Goal: Contribute content: Contribute content

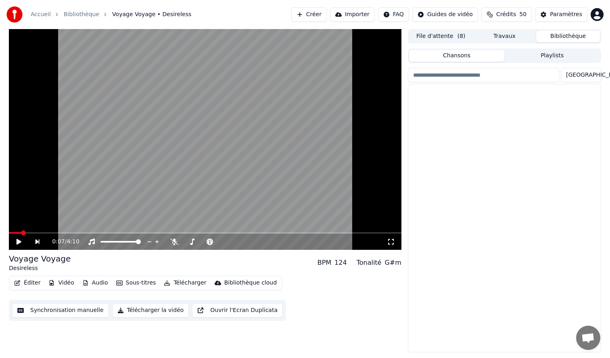
click at [574, 38] on button "Bibliothèque" at bounding box center [569, 37] width 64 height 12
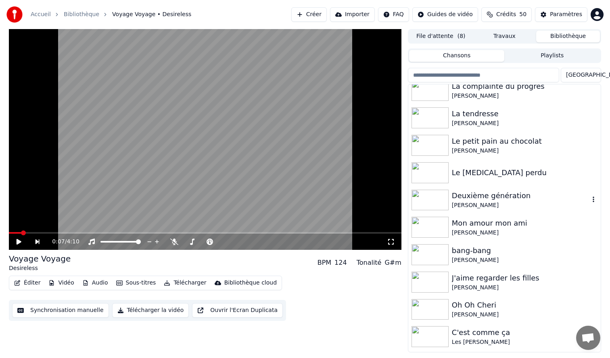
scroll to position [585, 0]
click at [429, 224] on img at bounding box center [430, 226] width 37 height 21
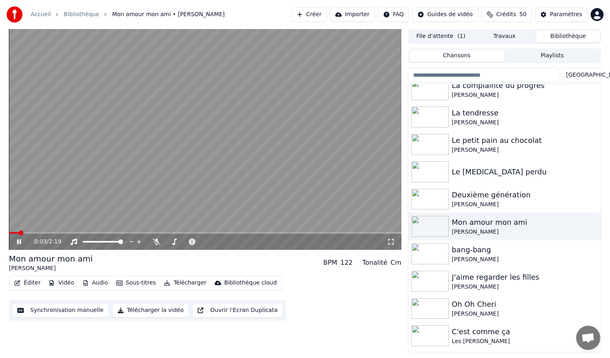
click at [388, 241] on icon at bounding box center [391, 242] width 8 height 6
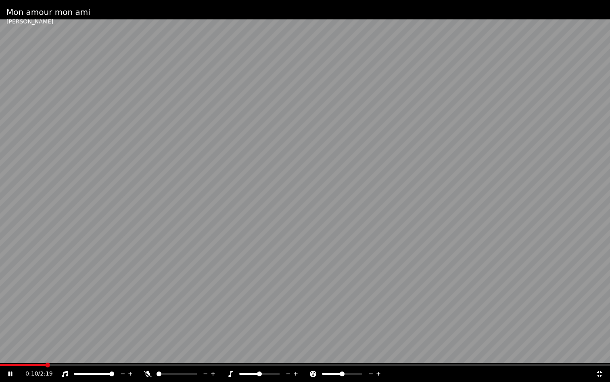
click at [157, 358] on span at bounding box center [159, 373] width 5 height 5
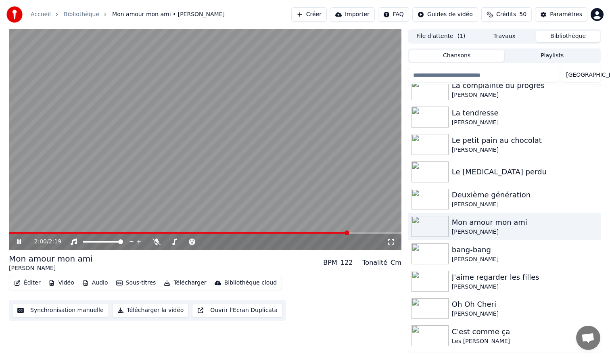
click at [213, 136] on video at bounding box center [205, 139] width 393 height 221
click at [32, 283] on button "Éditer" at bounding box center [27, 282] width 33 height 11
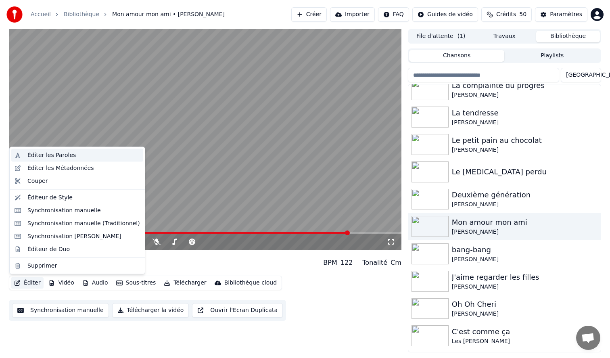
click at [41, 153] on div "Éditer les Paroles" at bounding box center [51, 155] width 48 height 8
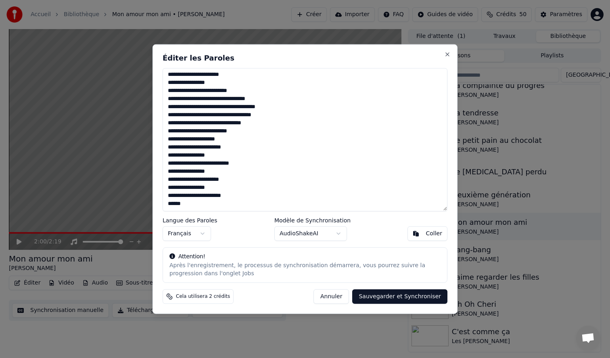
scroll to position [146, 0]
drag, startPoint x: 243, startPoint y: 197, endPoint x: 160, endPoint y: 172, distance: 87.2
click at [160, 172] on div "**********" at bounding box center [305, 179] width 305 height 270
drag, startPoint x: 197, startPoint y: 210, endPoint x: 145, endPoint y: 196, distance: 53.8
click at [145, 196] on body "Accueil Bibliothèque Mon amour mon ami • [PERSON_NAME] Créer Importer FAQ Guide…" at bounding box center [305, 179] width 610 height 358
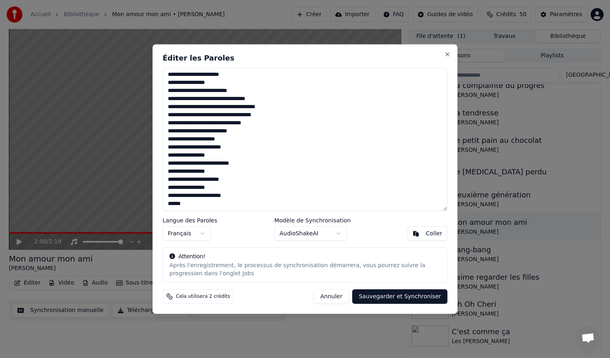
click at [190, 203] on textarea "**********" at bounding box center [305, 139] width 285 height 143
drag, startPoint x: 191, startPoint y: 203, endPoint x: 168, endPoint y: 204, distance: 23.4
click at [168, 204] on textarea "**********" at bounding box center [305, 139] width 285 height 143
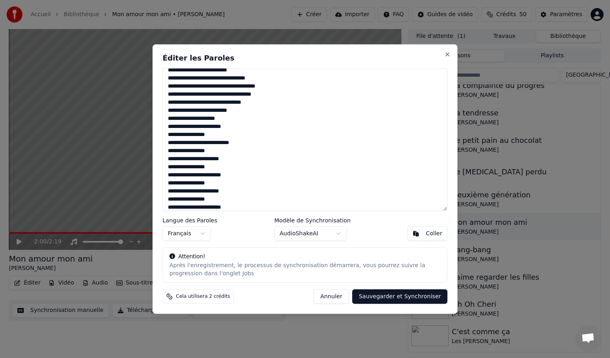
scroll to position [0, 0]
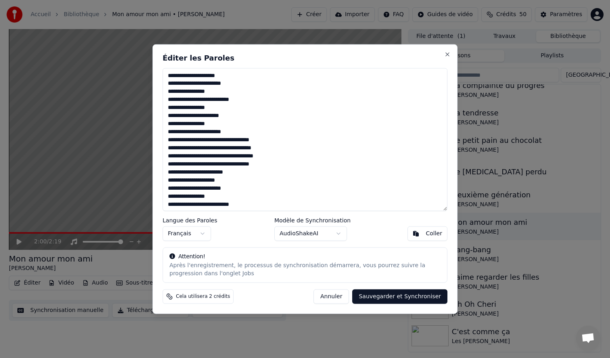
drag, startPoint x: 168, startPoint y: 76, endPoint x: 256, endPoint y: 174, distance: 131.8
click at [256, 174] on textarea "**********" at bounding box center [305, 139] width 285 height 143
paste textarea "**********"
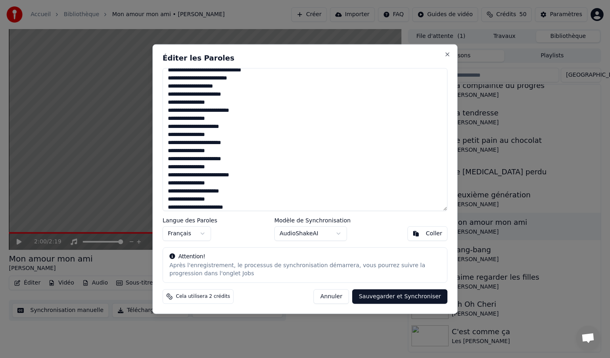
type textarea "**********"
click at [376, 313] on div "Éditer les Paroles Langue des Paroles Français Modèle de Synchronisation AudioS…" at bounding box center [305, 179] width 305 height 270
click at [379, 295] on button "Sauvegarder et Synchroniser" at bounding box center [399, 296] width 95 height 15
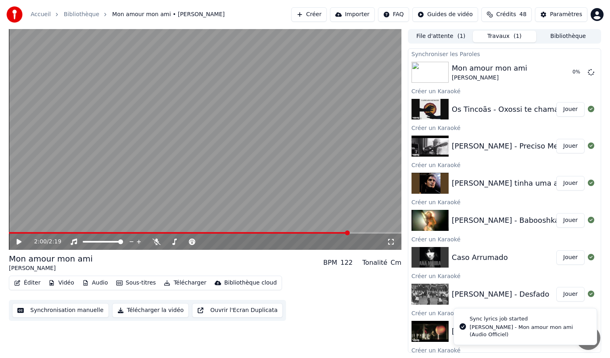
scroll to position [29, 0]
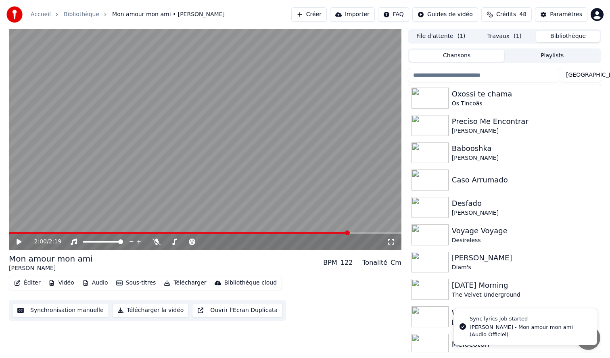
click at [564, 37] on button "Bibliothèque" at bounding box center [569, 37] width 64 height 12
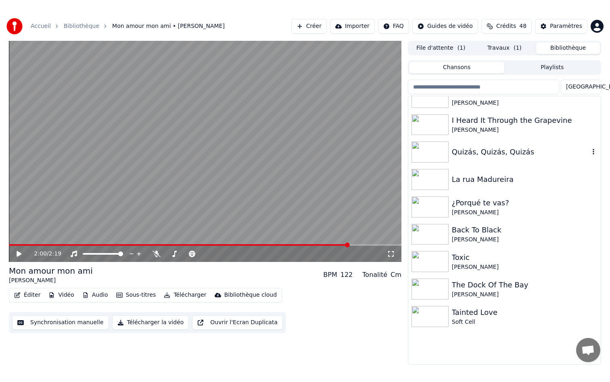
scroll to position [1103, 0]
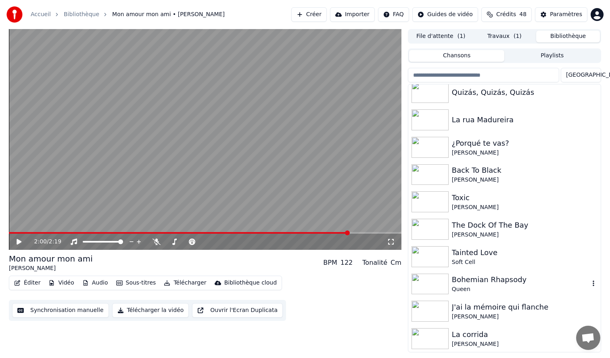
click at [438, 285] on img at bounding box center [430, 284] width 37 height 21
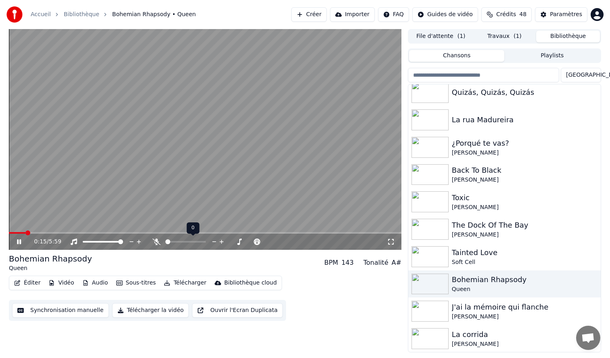
click at [166, 243] on span at bounding box center [168, 241] width 5 height 5
click at [391, 243] on icon at bounding box center [391, 242] width 8 height 6
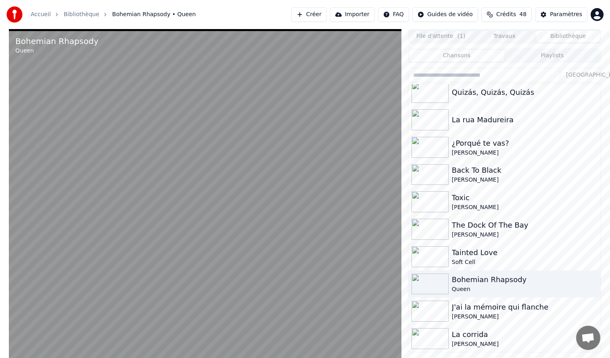
scroll to position [1086, 0]
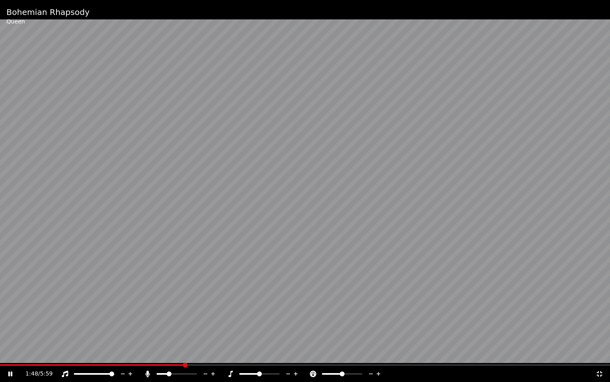
click at [168, 358] on span at bounding box center [169, 373] width 5 height 5
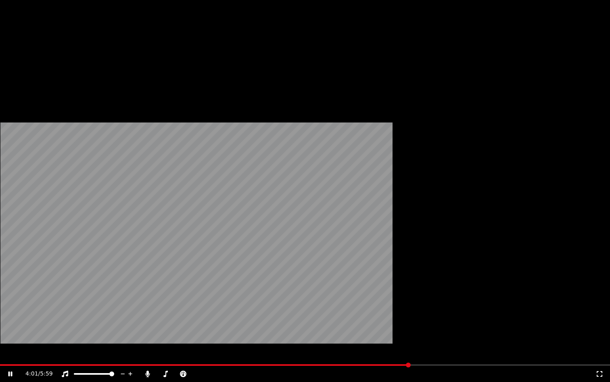
scroll to position [1095, 0]
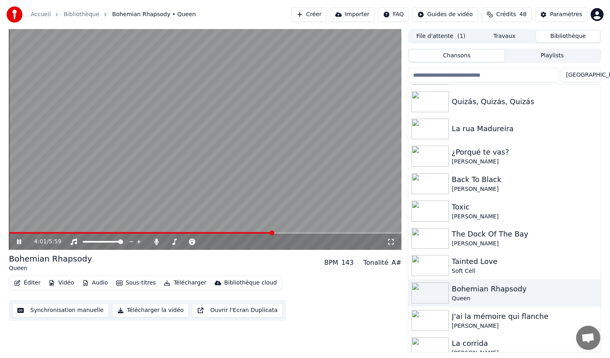
click at [171, 165] on video at bounding box center [205, 139] width 393 height 221
click at [431, 214] on img at bounding box center [430, 211] width 37 height 21
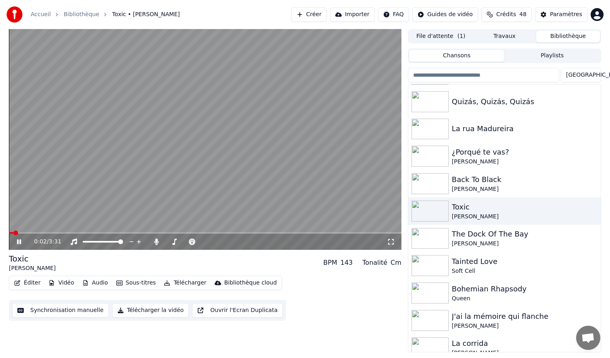
click at [390, 245] on icon at bounding box center [391, 242] width 8 height 6
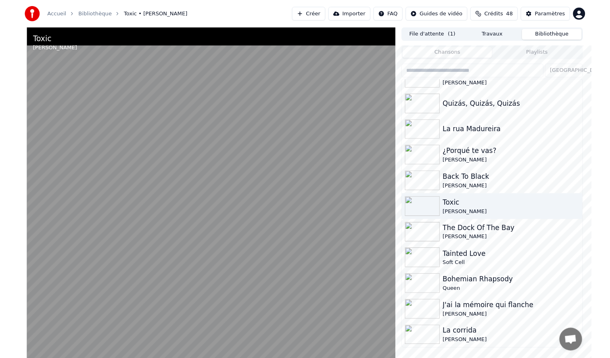
scroll to position [1086, 0]
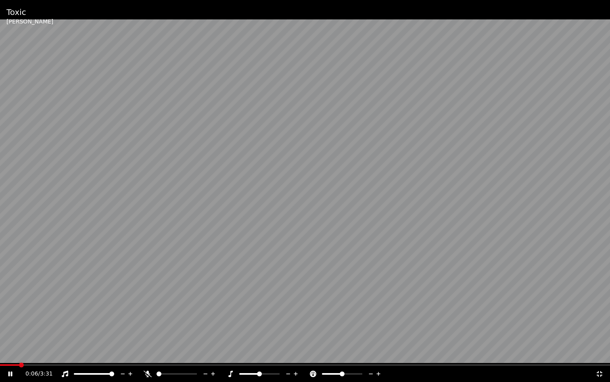
click at [157, 358] on span at bounding box center [157, 374] width 0 height 2
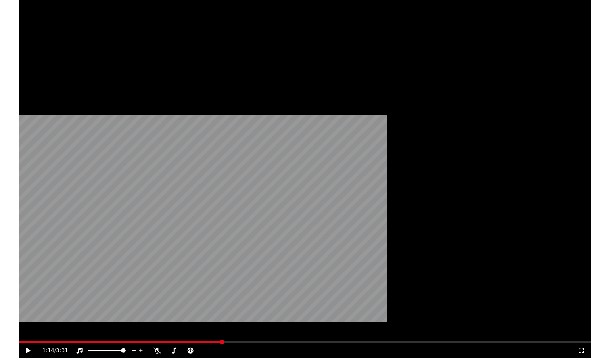
scroll to position [1095, 0]
